Goal: Information Seeking & Learning: Learn about a topic

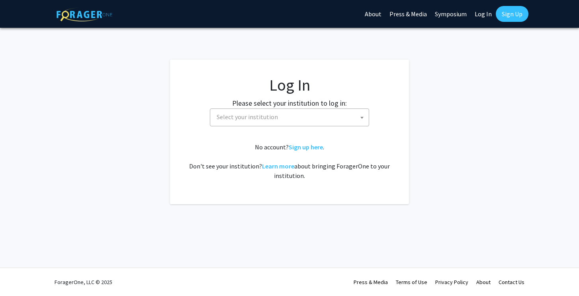
select select
click at [300, 118] on span "Select your institution" at bounding box center [290, 117] width 155 height 16
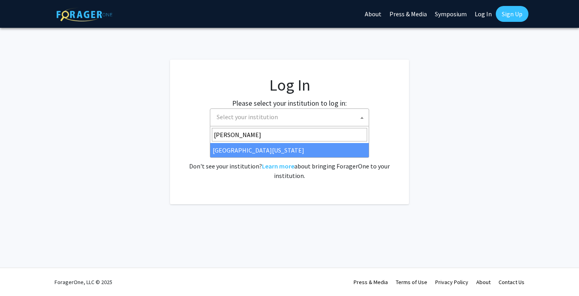
type input "[PERSON_NAME]"
select select "31"
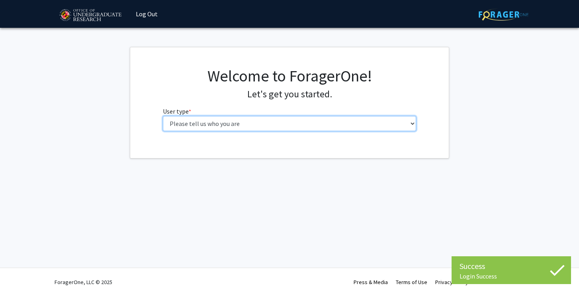
select select "1: undergrad"
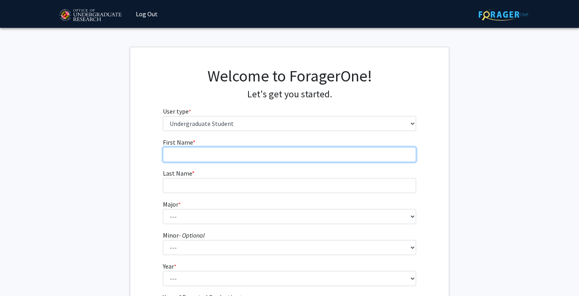
click at [330, 156] on input "First Name * required" at bounding box center [290, 154] width 254 height 15
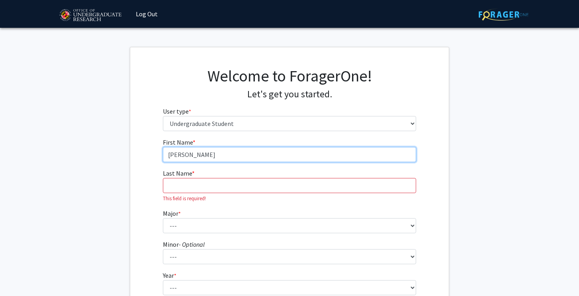
click at [182, 153] on input "JOshua" at bounding box center [290, 154] width 254 height 15
type input "Joshua"
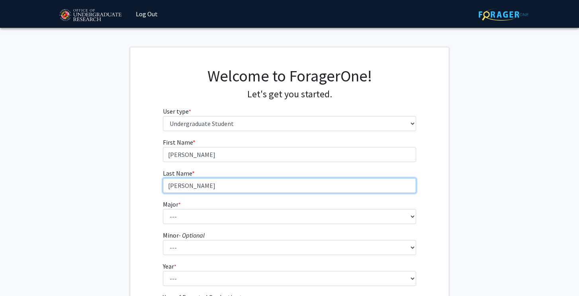
type input "Danso"
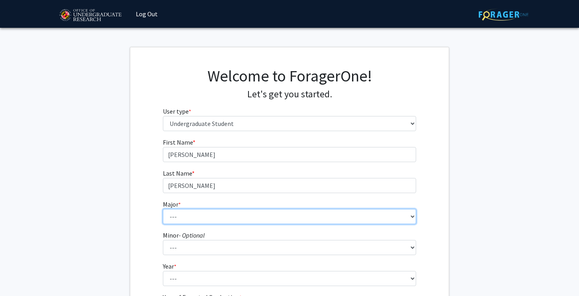
select select "70: 2371"
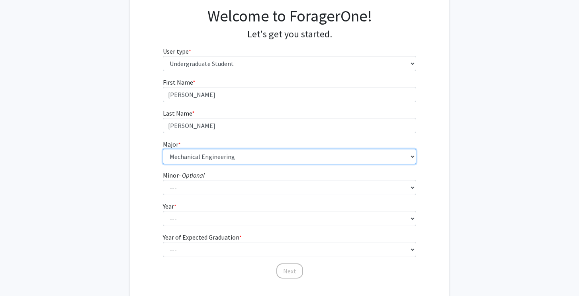
scroll to position [66, 0]
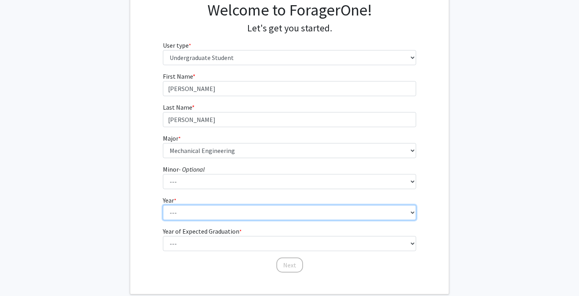
select select "1: first-year"
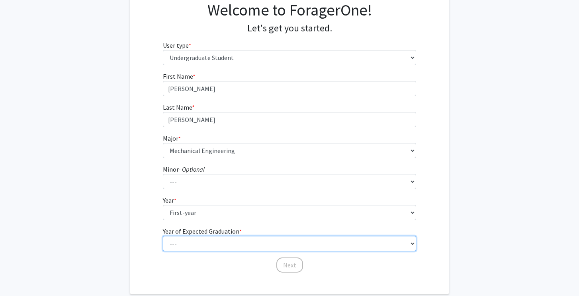
select select "5: 2029"
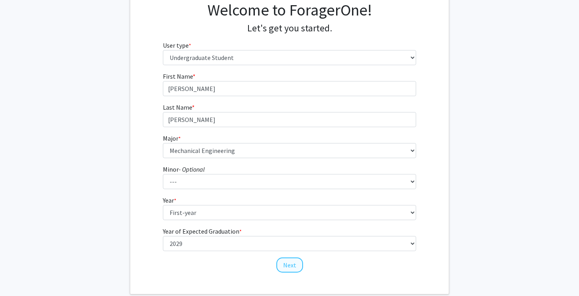
click at [291, 267] on button "Next" at bounding box center [289, 265] width 27 height 15
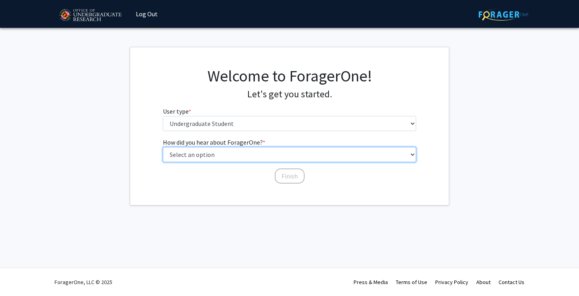
select select "3: university_website"
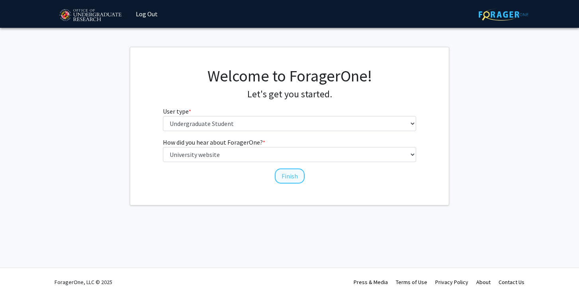
click at [294, 183] on button "Finish" at bounding box center [290, 176] width 30 height 15
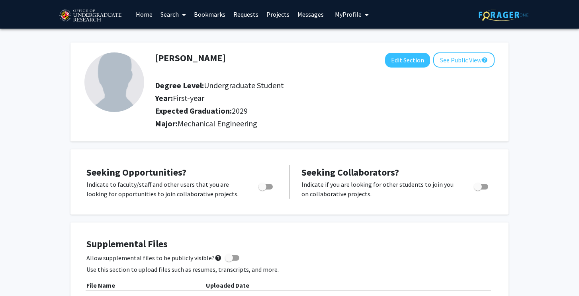
click at [266, 191] on span "Toggle" at bounding box center [262, 187] width 8 height 8
click at [262, 190] on input "Are you actively seeking opportunities?" at bounding box center [262, 190] width 0 height 0
checkbox input "true"
click at [168, 16] on link "Search" at bounding box center [172, 14] width 33 height 28
click at [144, 13] on link "Home" at bounding box center [144, 14] width 25 height 28
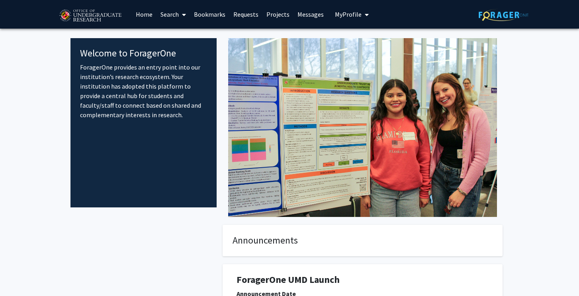
click at [173, 17] on link "Search" at bounding box center [172, 14] width 33 height 28
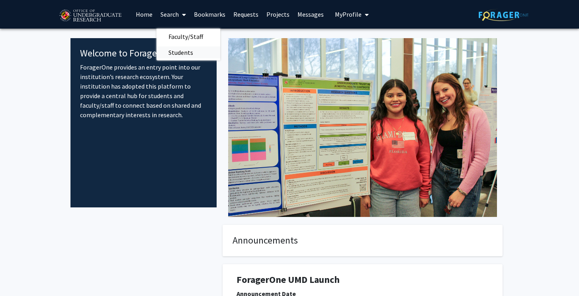
click at [187, 53] on span "Students" at bounding box center [180, 53] width 49 height 16
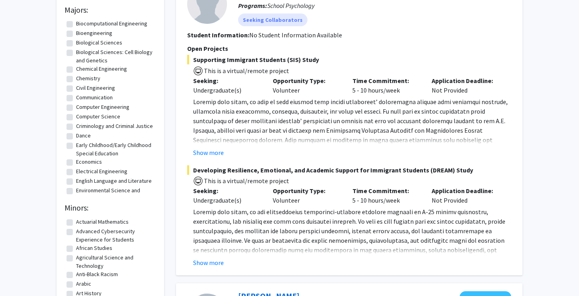
scroll to position [156, 0]
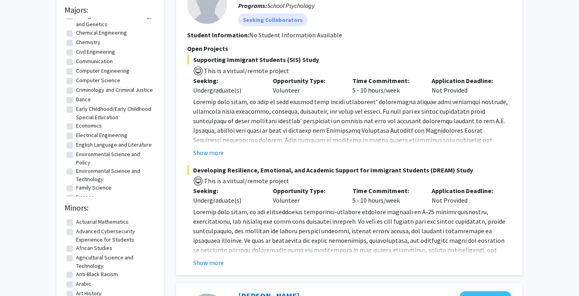
click at [76, 51] on label "Civil Engineering" at bounding box center [95, 52] width 39 height 8
click at [76, 51] on input "Civil Engineering" at bounding box center [78, 50] width 5 height 5
checkbox input "true"
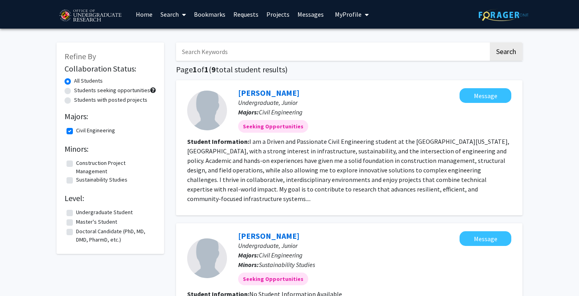
click at [76, 131] on label "Civil Engineering" at bounding box center [95, 131] width 39 height 8
click at [76, 131] on input "Civil Engineering" at bounding box center [78, 129] width 5 height 5
checkbox input "false"
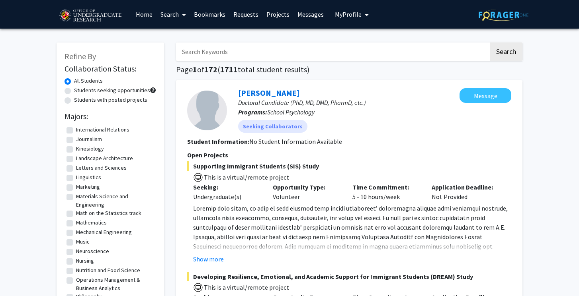
scroll to position [472, 0]
click at [76, 236] on label "Mechanical Engineering" at bounding box center [104, 231] width 56 height 8
click at [76, 232] on input "Mechanical Engineering" at bounding box center [78, 229] width 5 height 5
checkbox input "true"
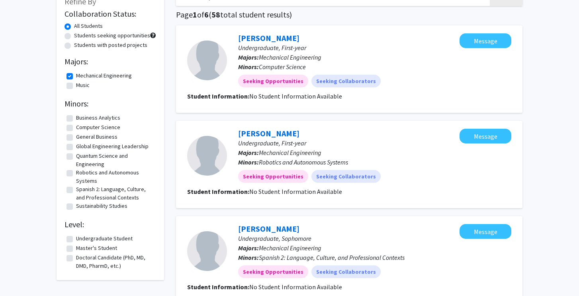
scroll to position [56, 0]
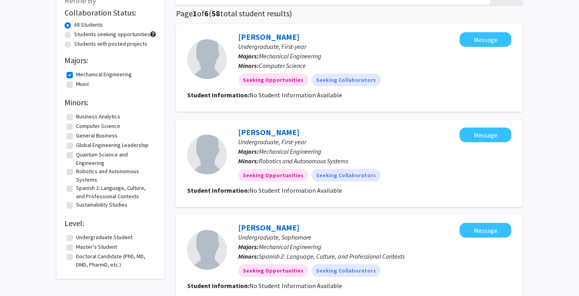
click at [76, 206] on label "Sustainability Studies" at bounding box center [101, 205] width 51 height 8
click at [76, 206] on input "Sustainability Studies" at bounding box center [78, 203] width 5 height 5
checkbox input "true"
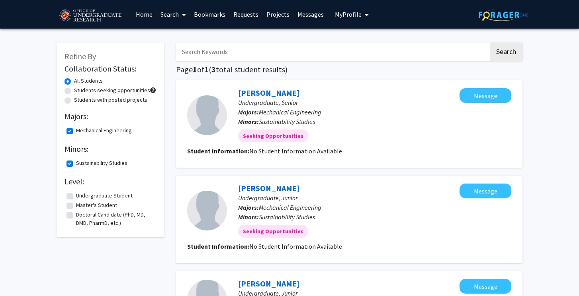
click at [76, 131] on label "Mechanical Engineering" at bounding box center [104, 131] width 56 height 8
click at [76, 131] on input "Mechanical Engineering" at bounding box center [78, 129] width 5 height 5
checkbox input "false"
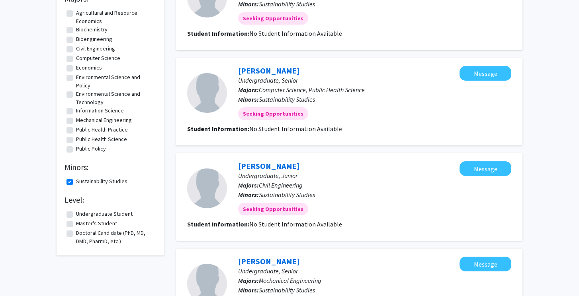
scroll to position [124, 0]
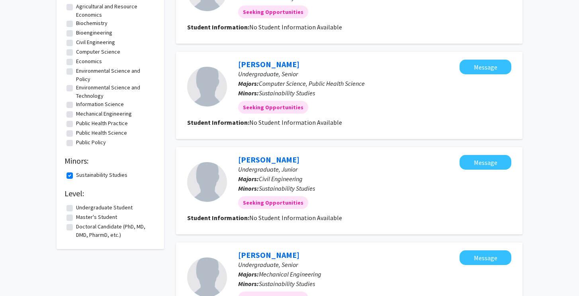
click at [76, 177] on label "Sustainability Studies" at bounding box center [101, 175] width 51 height 8
click at [76, 176] on input "Sustainability Studies" at bounding box center [78, 173] width 5 height 5
checkbox input "false"
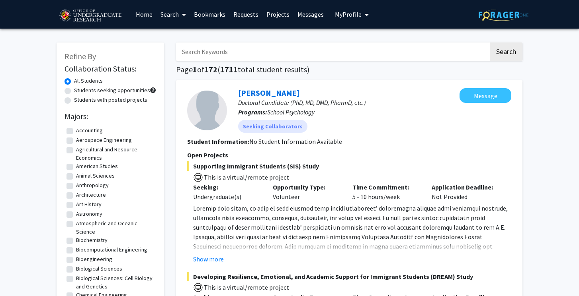
click at [177, 17] on link "Search" at bounding box center [172, 14] width 33 height 28
click at [185, 35] on span "Faculty/Staff" at bounding box center [185, 37] width 59 height 16
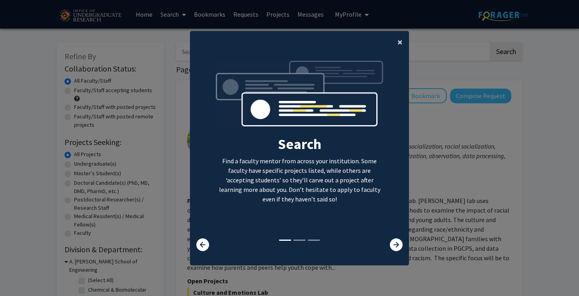
click at [397, 41] on span "×" at bounding box center [399, 42] width 5 height 12
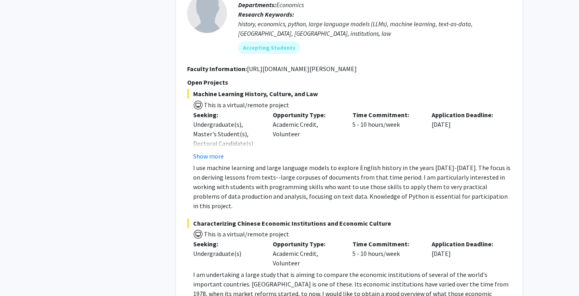
scroll to position [1561, 0]
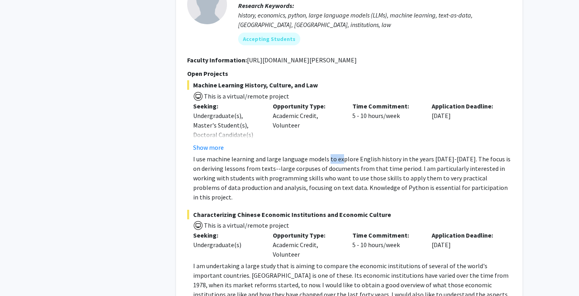
drag, startPoint x: 326, startPoint y: 133, endPoint x: 339, endPoint y: 133, distance: 12.3
click at [339, 154] on p "I use machine learning and large language models to explore English history in …" at bounding box center [352, 178] width 318 height 48
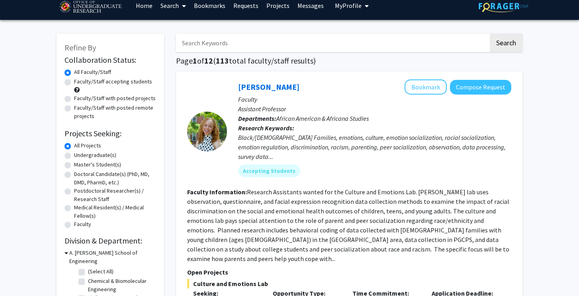
scroll to position [90, 0]
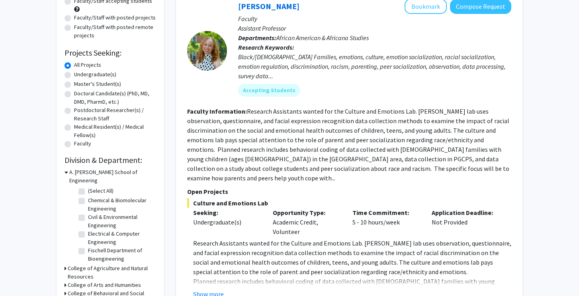
click at [107, 75] on label "Undergraduate(s)" at bounding box center [95, 74] width 42 height 8
click at [79, 75] on input "Undergraduate(s)" at bounding box center [76, 72] width 5 height 5
radio input "true"
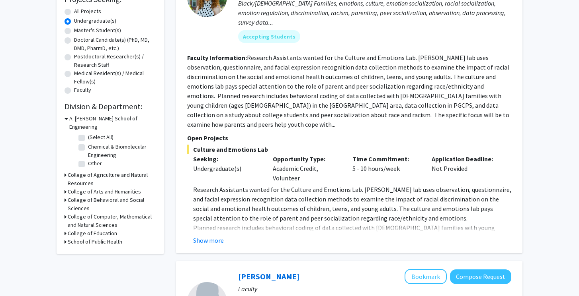
scroll to position [145, 0]
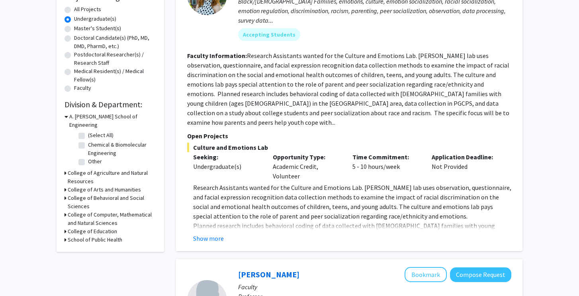
click at [88, 131] on label "(Select All)" at bounding box center [100, 135] width 25 height 8
click at [88, 131] on input "(Select All)" at bounding box center [90, 133] width 5 height 5
checkbox input "true"
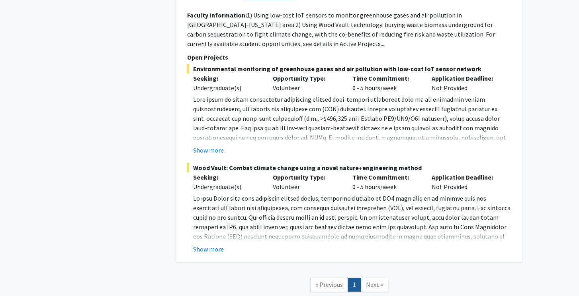
scroll to position [378, 0]
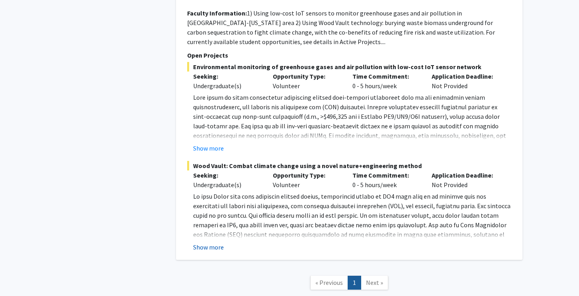
click at [210, 249] on button "Show more" at bounding box center [208, 248] width 31 height 10
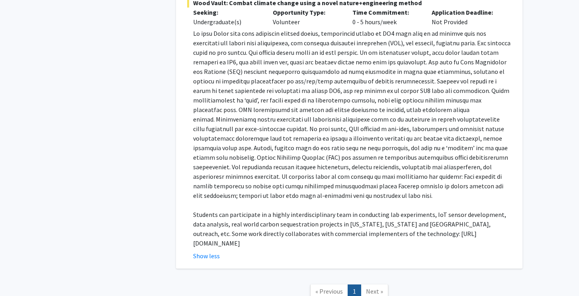
scroll to position [542, 0]
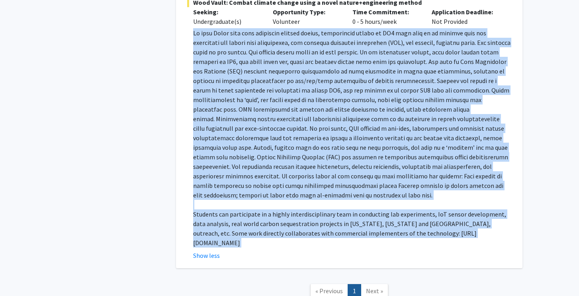
drag, startPoint x: 449, startPoint y: 240, endPoint x: 193, endPoint y: 33, distance: 328.0
click at [193, 33] on fg-read-more "Students can participate in a highly interdisciplinary team in conducting lab e…" at bounding box center [349, 144] width 324 height 232
copy div "To keep Earth safe from dangerous climate change, significant amount of CO2 wil…"
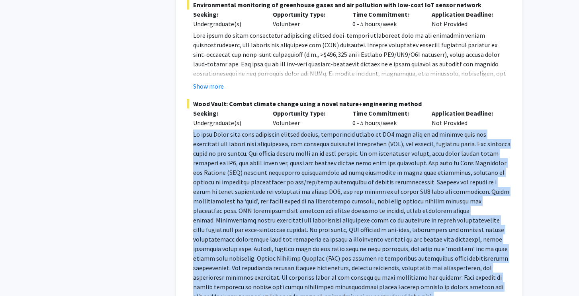
scroll to position [440, 0]
click at [247, 23] on div "Undergraduate(s)" at bounding box center [227, 25] width 68 height 10
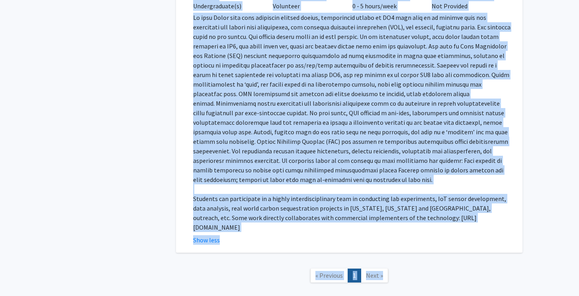
scroll to position [593, 0]
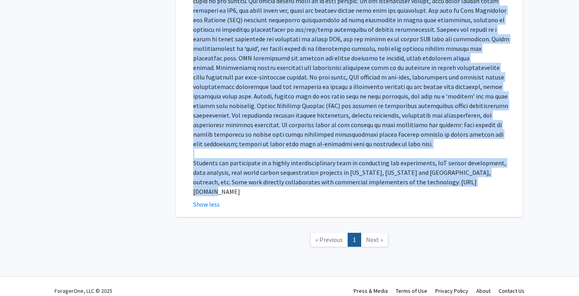
drag, startPoint x: 194, startPoint y: 107, endPoint x: 441, endPoint y: 184, distance: 258.7
click at [441, 184] on div "Wood Vault: Combat climate change using a novel nature+engineering method Seeki…" at bounding box center [349, 77] width 324 height 263
copy div "Wood Vault: Combat climate change using a novel nature+engineering method Seeki…"
click at [318, 112] on p at bounding box center [352, 63] width 318 height 172
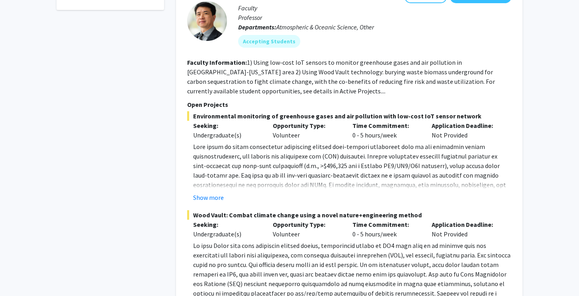
scroll to position [129, 0]
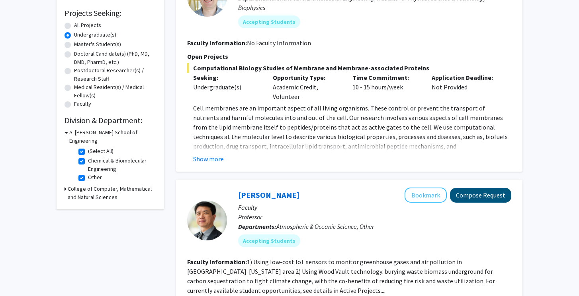
click at [483, 193] on button "Compose Request" at bounding box center [480, 195] width 61 height 15
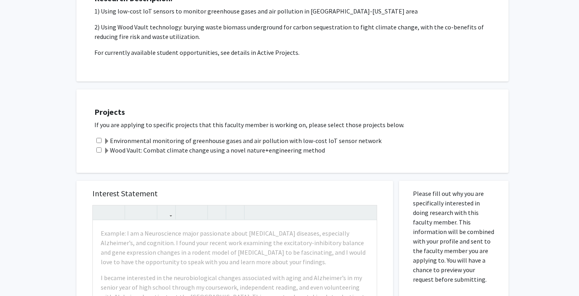
scroll to position [123, 0]
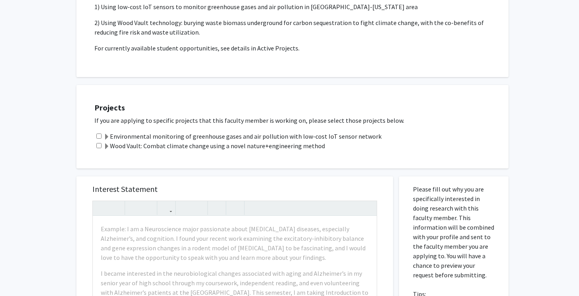
click at [117, 147] on label "Wood Vault: Combat climate change using a novel nature+engineering method" at bounding box center [213, 146] width 221 height 10
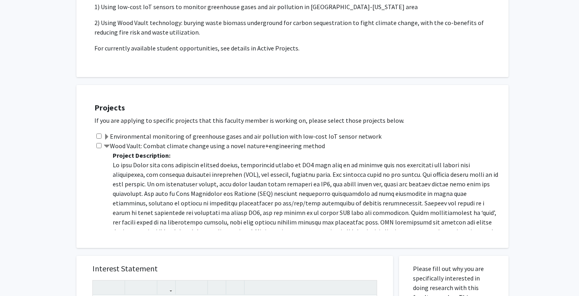
click at [100, 148] on input "checkbox" at bounding box center [98, 145] width 5 height 5
click at [109, 150] on span at bounding box center [106, 147] width 6 height 6
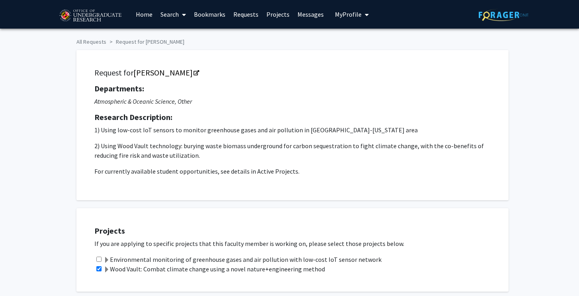
scroll to position [0, 0]
click at [270, 272] on label "Wood Vault: Combat climate change using a novel nature+engineering method" at bounding box center [213, 270] width 221 height 10
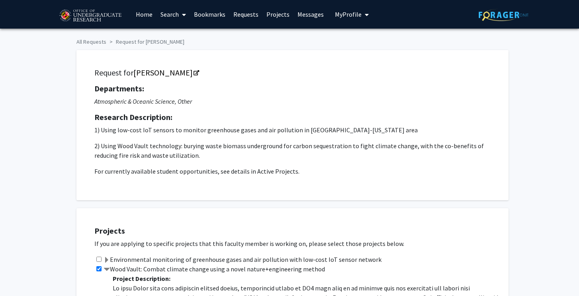
click at [271, 271] on label "Wood Vault: Combat climate change using a novel nature+engineering method" at bounding box center [213, 270] width 221 height 10
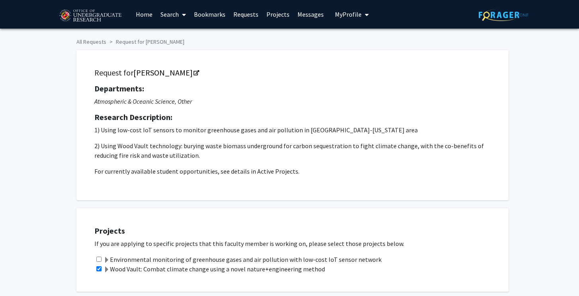
click at [95, 269] on div "Wood Vault: Combat climate change using a novel nature+engineering method" at bounding box center [297, 270] width 406 height 10
click at [100, 270] on input "checkbox" at bounding box center [98, 269] width 5 height 5
checkbox input "false"
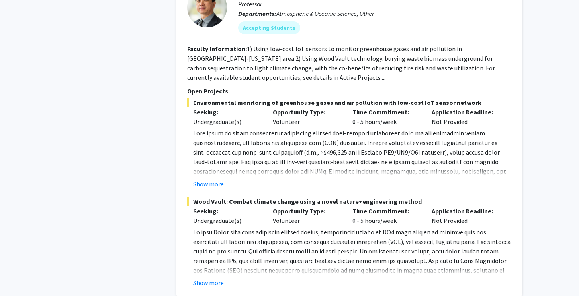
scroll to position [367, 0]
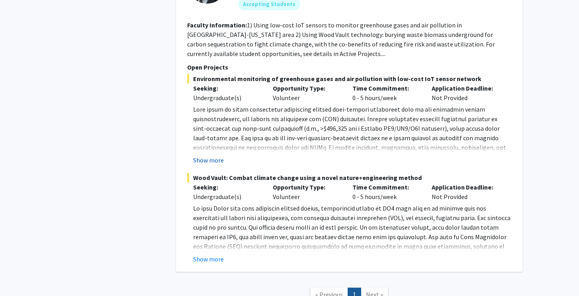
click at [201, 162] on button "Show more" at bounding box center [208, 161] width 31 height 10
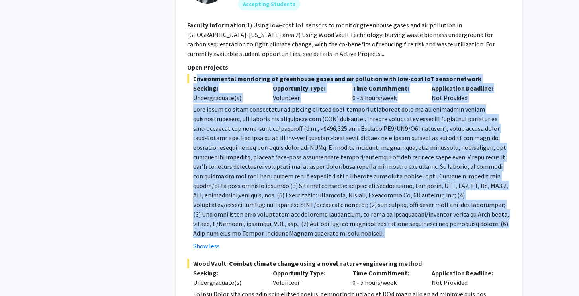
drag, startPoint x: 386, startPoint y: 240, endPoint x: 188, endPoint y: 82, distance: 252.7
click at [188, 82] on div "Environmental monitoring of greenhouse gases and air pollution with low-cost Io…" at bounding box center [349, 162] width 324 height 177
copy div "Environmental monitoring of greenhouse gases and air pollution with low-cost Io…"
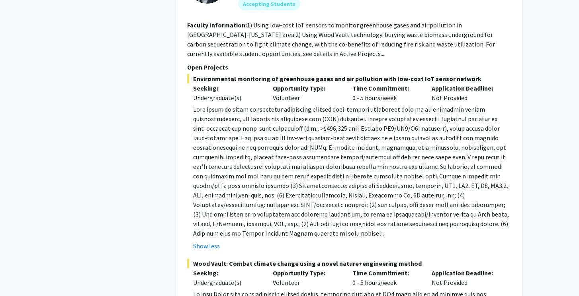
click at [275, 212] on p at bounding box center [352, 172] width 318 height 134
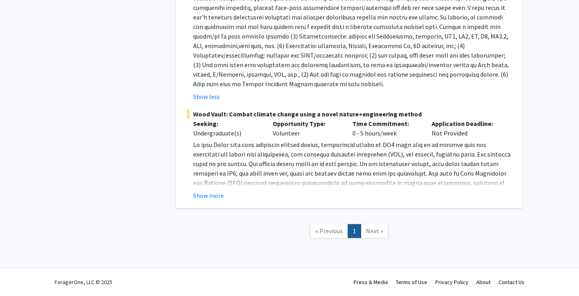
scroll to position [517, 0]
click at [222, 197] on button "Show more" at bounding box center [208, 196] width 31 height 10
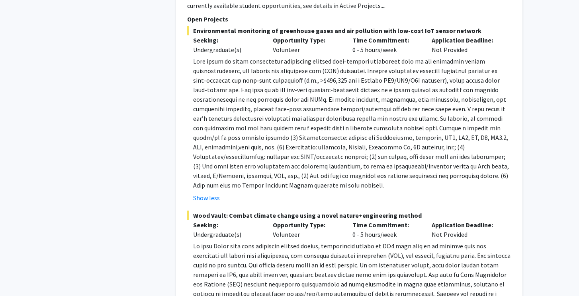
scroll to position [414, 0]
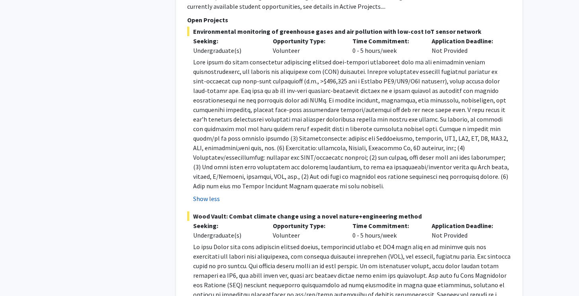
click at [218, 201] on button "Show less" at bounding box center [206, 199] width 27 height 10
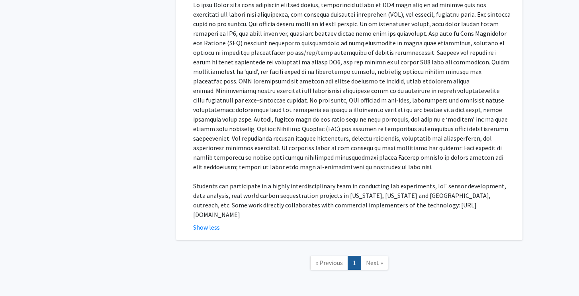
scroll to position [579, 0]
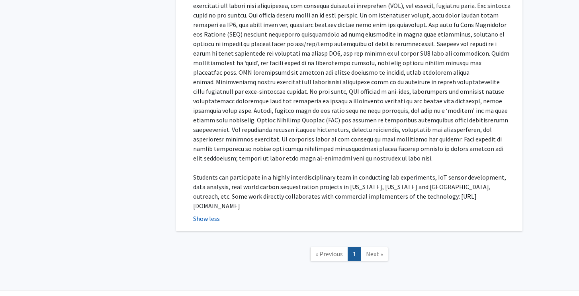
click at [211, 214] on button "Show less" at bounding box center [206, 219] width 27 height 10
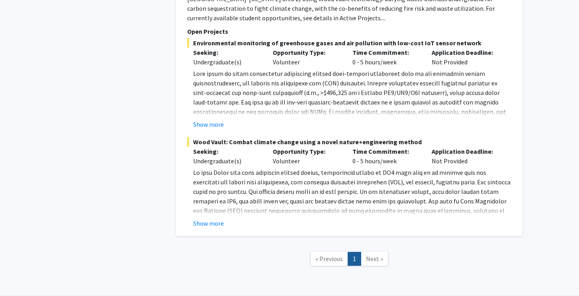
scroll to position [400, 0]
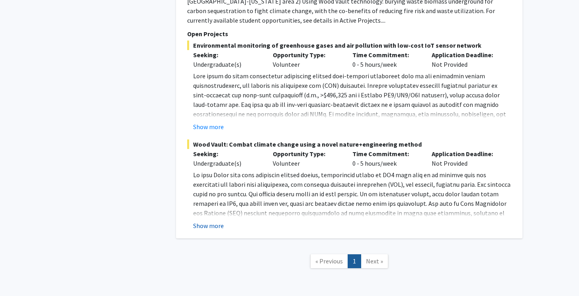
click at [215, 227] on button "Show more" at bounding box center [208, 226] width 31 height 10
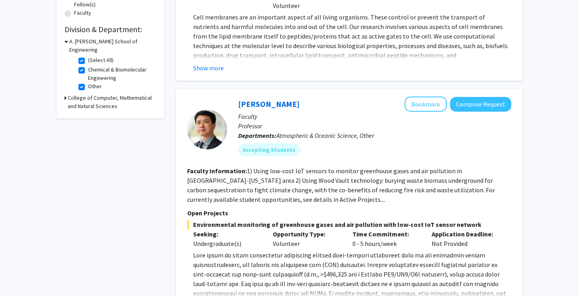
scroll to position [220, 0]
